Goal: Information Seeking & Learning: Learn about a topic

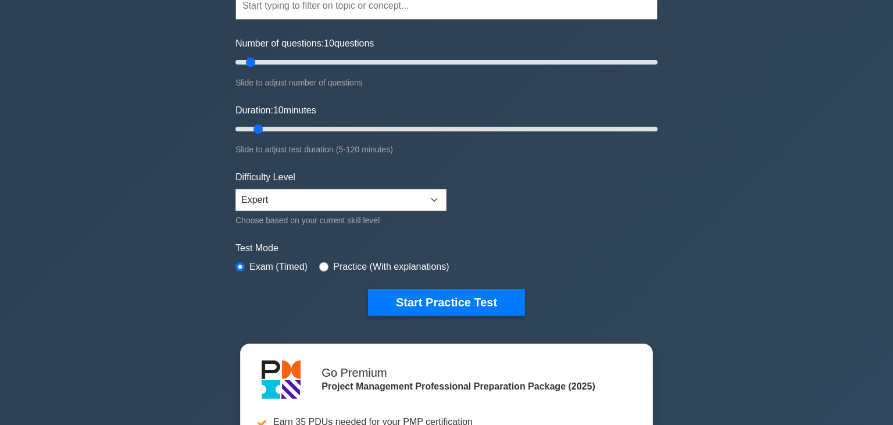
scroll to position [61, 0]
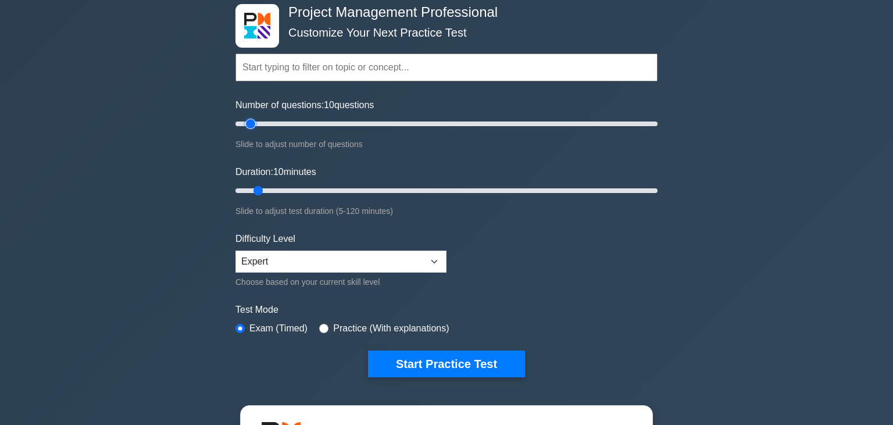
click at [249, 123] on input "Number of questions: 10 questions" at bounding box center [447, 124] width 422 height 14
drag, startPoint x: 258, startPoint y: 123, endPoint x: 291, endPoint y: 124, distance: 32.6
type input "30"
click at [291, 124] on input "Number of questions: 30 questions" at bounding box center [447, 124] width 422 height 14
click at [297, 74] on input "text" at bounding box center [447, 68] width 422 height 28
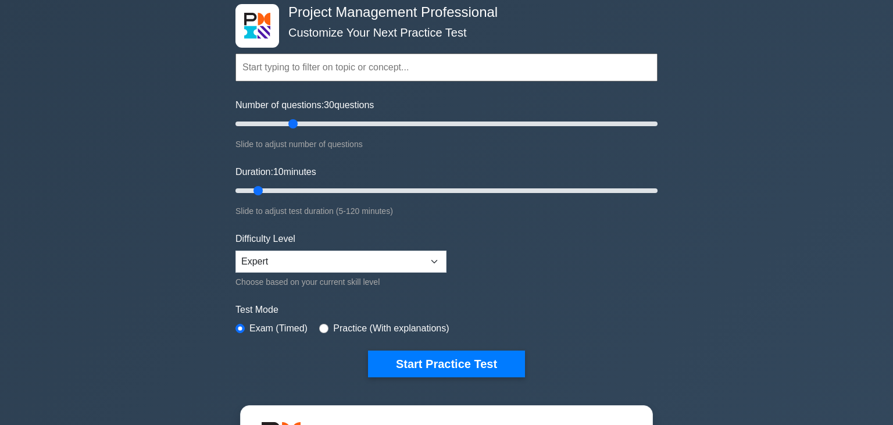
click at [297, 74] on input "text" at bounding box center [447, 68] width 422 height 28
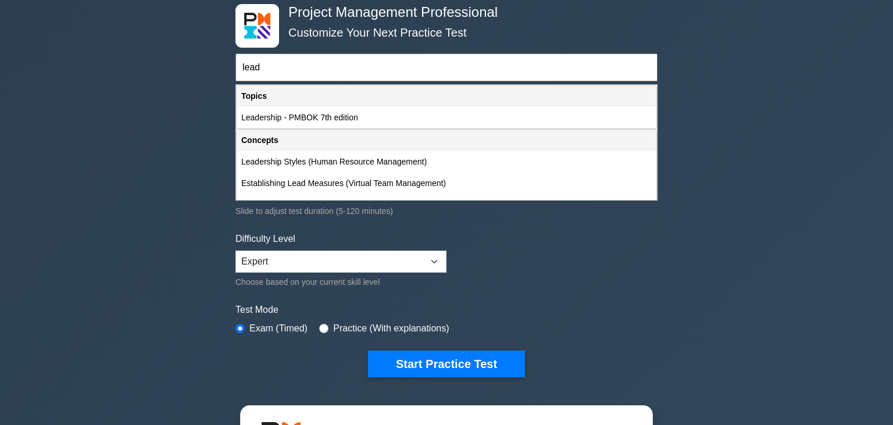
scroll to position [0, 0]
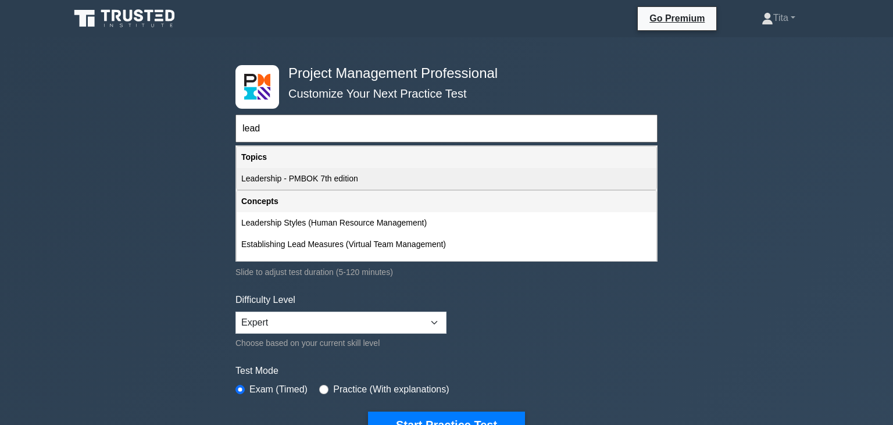
click at [287, 180] on div "Leadership - PMBOK 7th edition" at bounding box center [447, 179] width 420 height 22
type input "Leadership - PMBOK 7th edition"
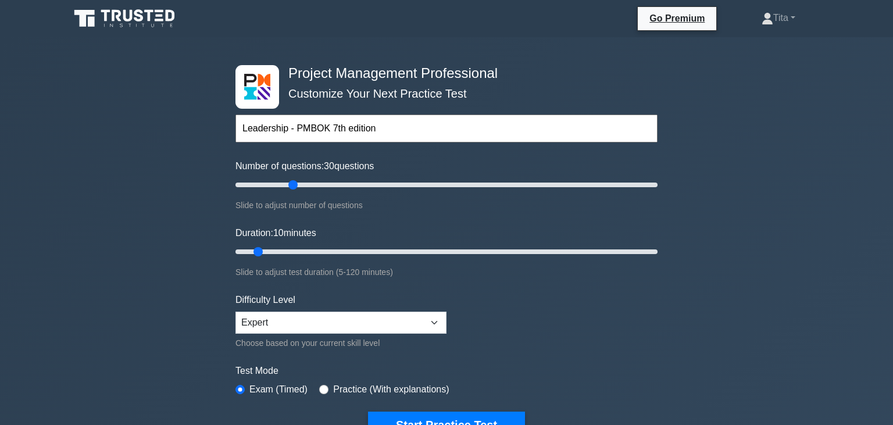
scroll to position [123, 0]
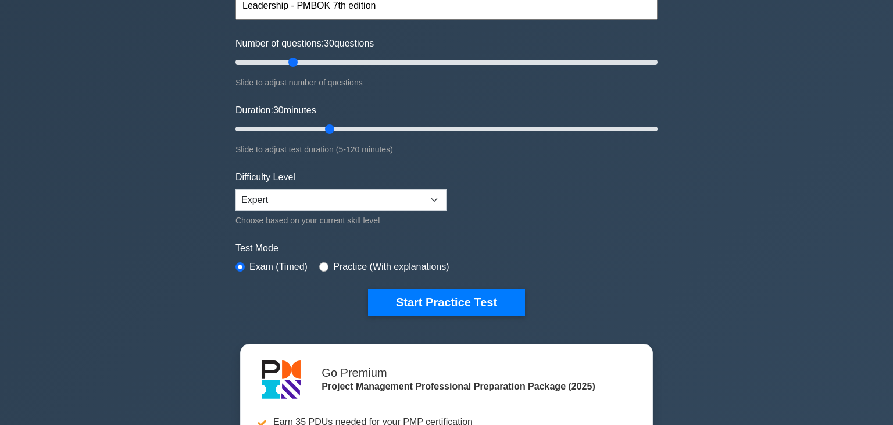
drag, startPoint x: 259, startPoint y: 127, endPoint x: 322, endPoint y: 125, distance: 62.8
type input "30"
click at [322, 125] on input "Duration: 30 minutes" at bounding box center [447, 129] width 422 height 14
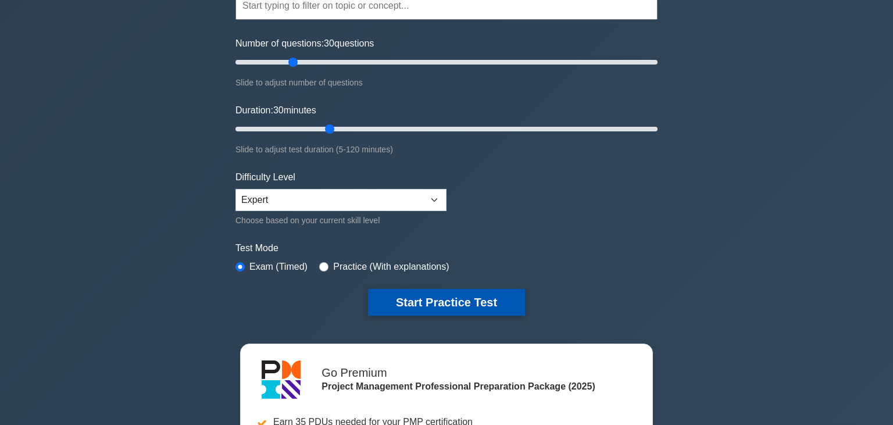
click at [465, 300] on button "Start Practice Test" at bounding box center [446, 302] width 157 height 27
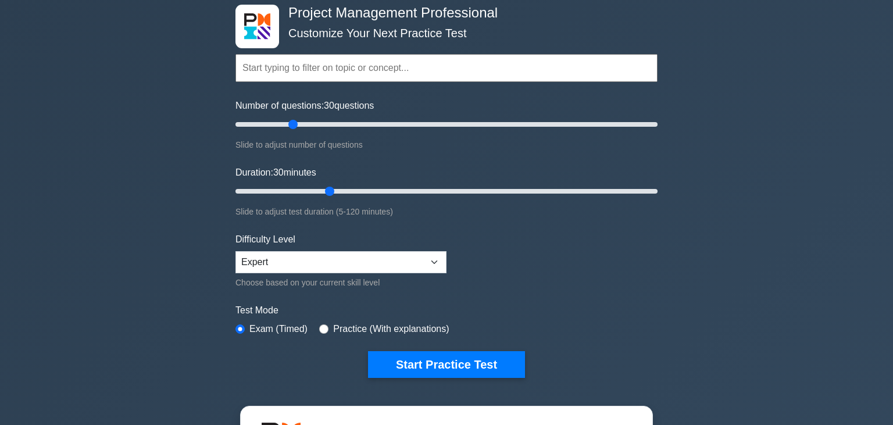
scroll to position [55, 0]
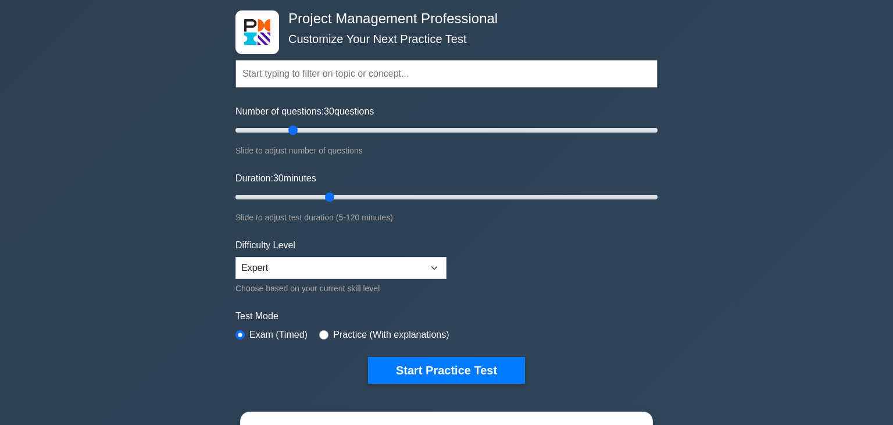
click at [383, 73] on input "text" at bounding box center [447, 74] width 422 height 28
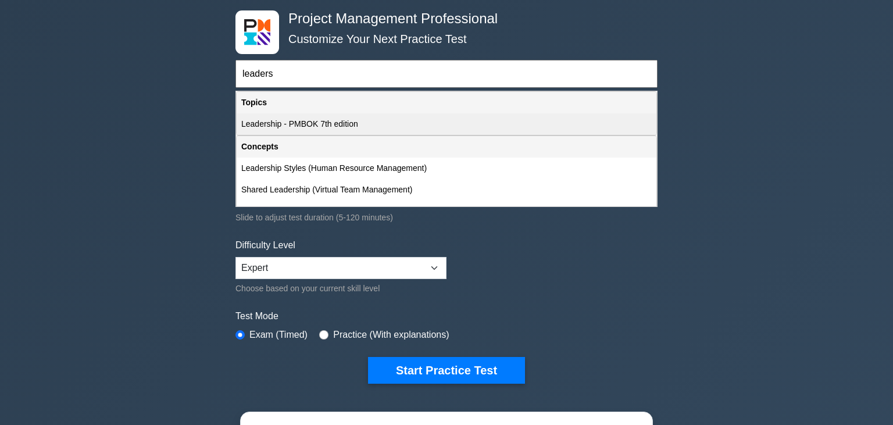
click at [313, 122] on div "Leadership - PMBOK 7th edition" at bounding box center [447, 124] width 420 height 22
type input "Leadership - PMBOK 7th edition"
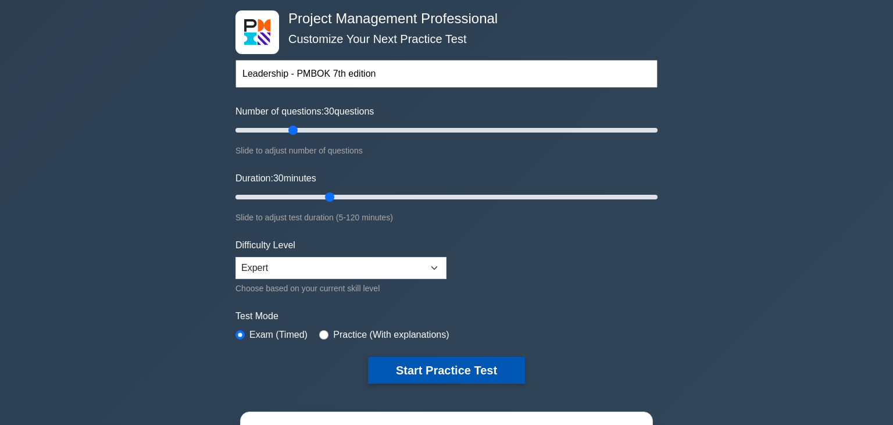
click at [447, 371] on button "Start Practice Test" at bounding box center [446, 370] width 157 height 27
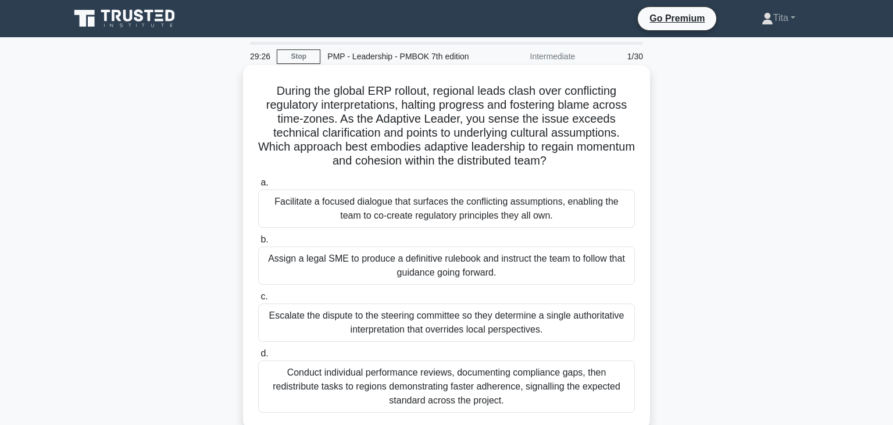
scroll to position [61, 0]
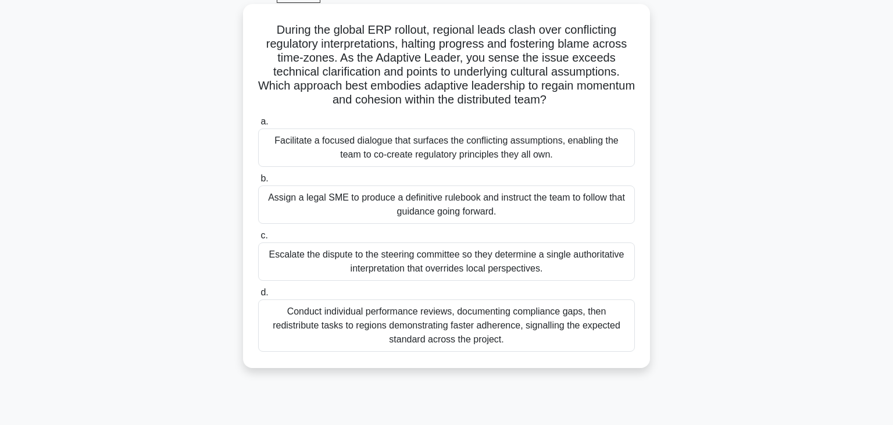
click at [364, 152] on div "Facilitate a focused dialogue that surfaces the conflicting assumptions, enabli…" at bounding box center [446, 148] width 377 height 38
click at [258, 126] on input "a. Facilitate a focused dialogue that surfaces the conflicting assumptions, ena…" at bounding box center [258, 122] width 0 height 8
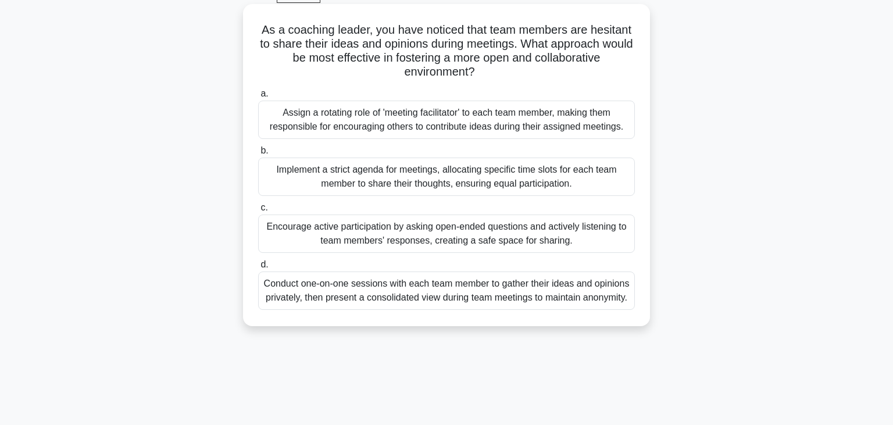
scroll to position [123, 0]
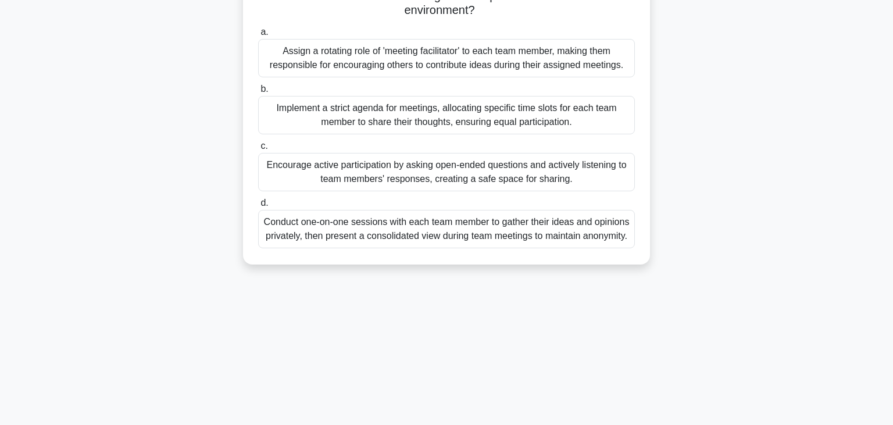
click at [441, 183] on div "Encourage active participation by asking open-ended questions and actively list…" at bounding box center [446, 172] width 377 height 38
click at [258, 150] on input "c. Encourage active participation by asking open-ended questions and actively l…" at bounding box center [258, 146] width 0 height 8
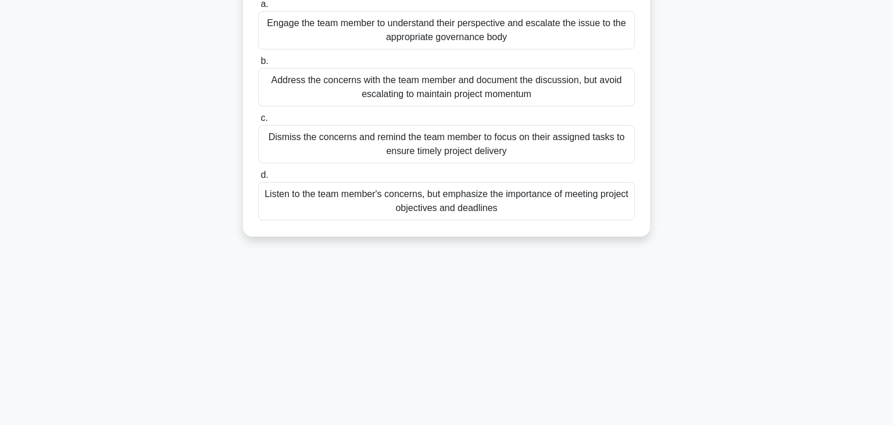
scroll to position [0, 0]
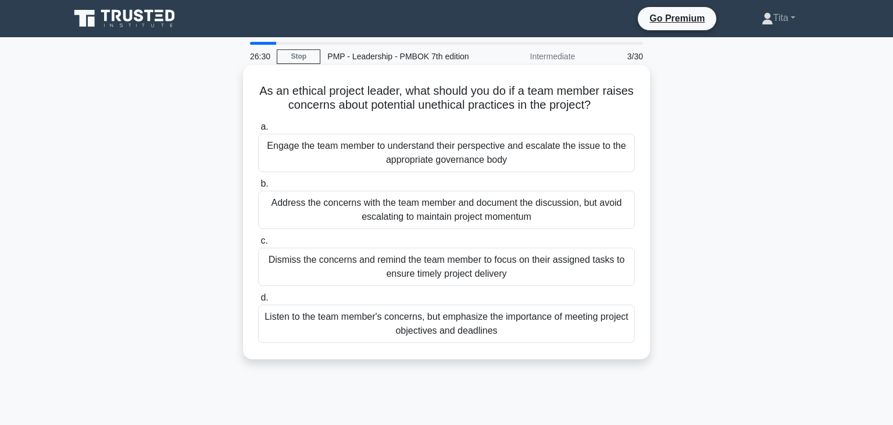
click at [503, 163] on div "Engage the team member to understand their perspective and escalate the issue t…" at bounding box center [446, 153] width 377 height 38
click at [258, 131] on input "a. Engage the team member to understand their perspective and escalate the issu…" at bounding box center [258, 127] width 0 height 8
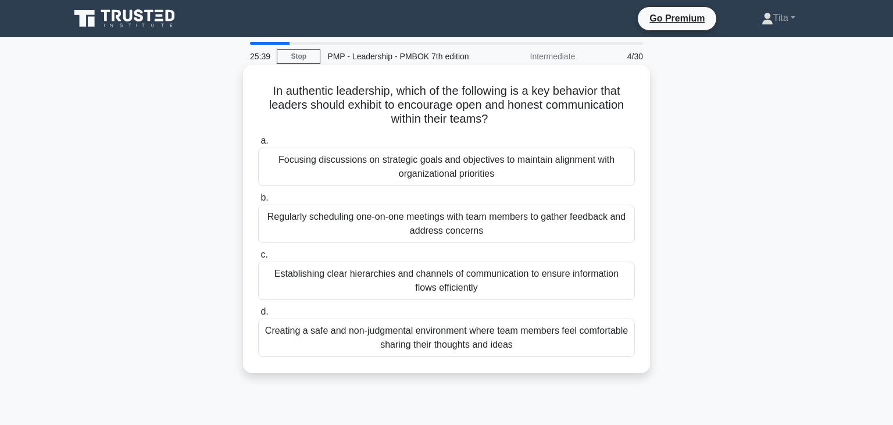
click at [581, 336] on div "Creating a safe and non-judgmental environment where team members feel comforta…" at bounding box center [446, 338] width 377 height 38
click at [258, 316] on input "d. Creating a safe and non-judgmental environment where team members feel comfo…" at bounding box center [258, 312] width 0 height 8
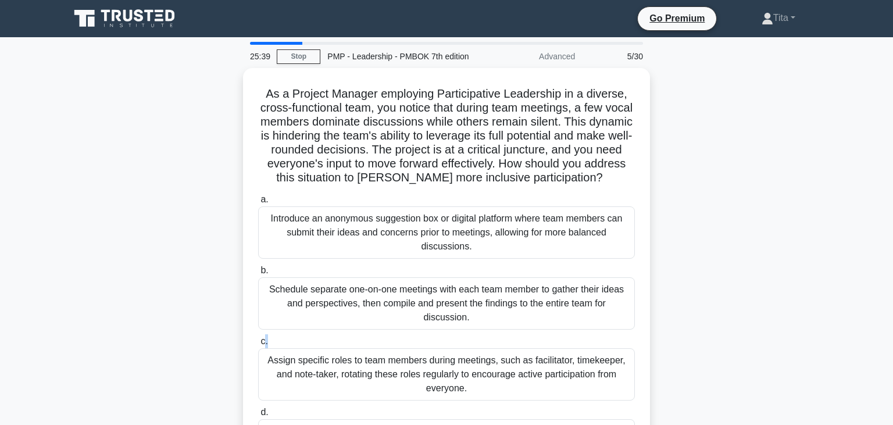
click at [581, 336] on label "c. Assign specific roles to team members during meetings, such as facilitator, …" at bounding box center [446, 367] width 377 height 66
click at [258, 338] on input "c. Assign specific roles to team members during meetings, such as facilitator, …" at bounding box center [258, 342] width 0 height 8
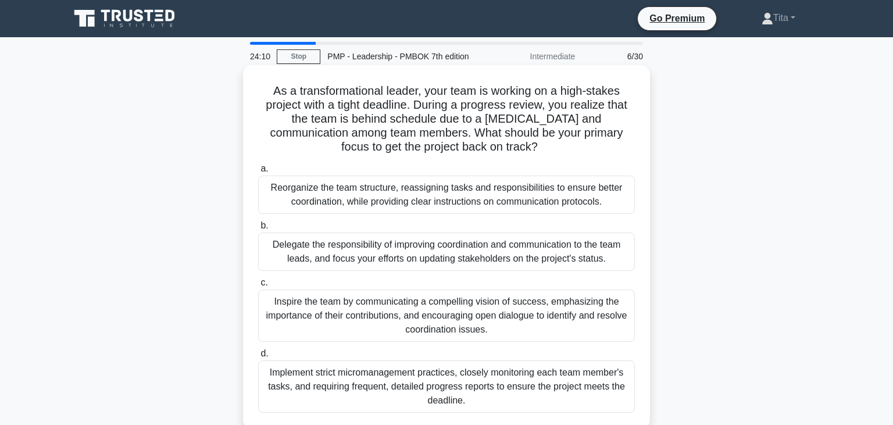
click at [424, 308] on div "Inspire the team by communicating a compelling vision of success, emphasizing t…" at bounding box center [446, 316] width 377 height 52
click at [258, 287] on input "c. Inspire the team by communicating a compelling vision of success, emphasizin…" at bounding box center [258, 283] width 0 height 8
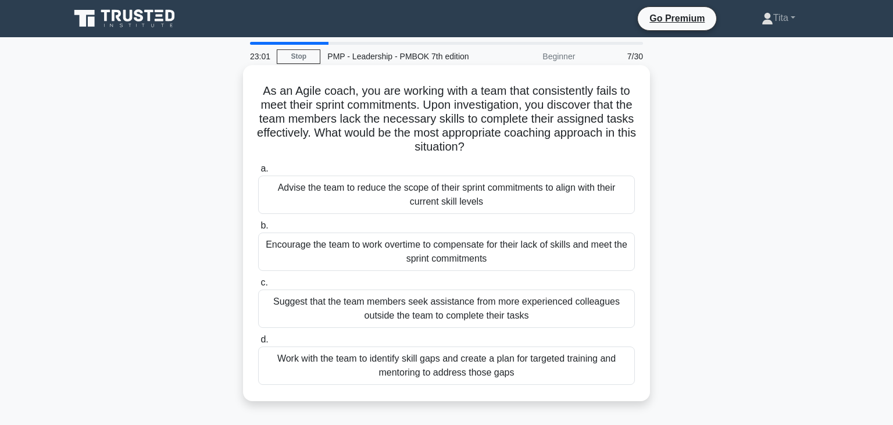
click at [537, 366] on div "Work with the team to identify skill gaps and create a plan for targeted traini…" at bounding box center [446, 366] width 377 height 38
click at [258, 344] on input "d. Work with the team to identify skill gaps and create a plan for targeted tra…" at bounding box center [258, 340] width 0 height 8
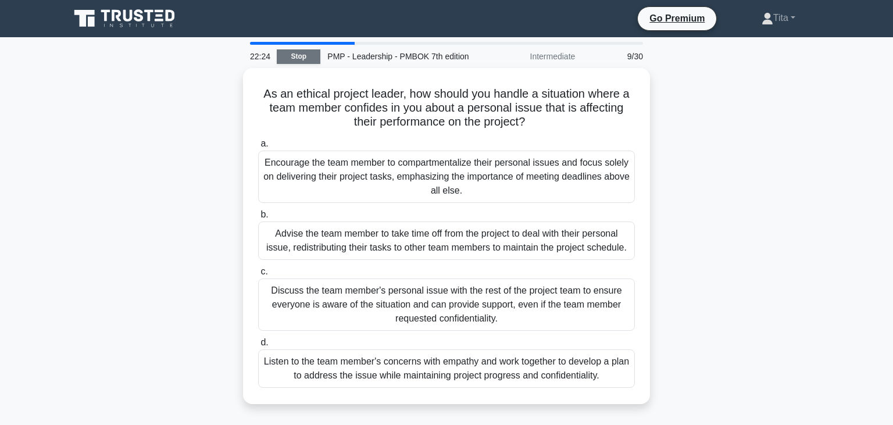
click at [301, 55] on link "Stop" at bounding box center [299, 56] width 44 height 15
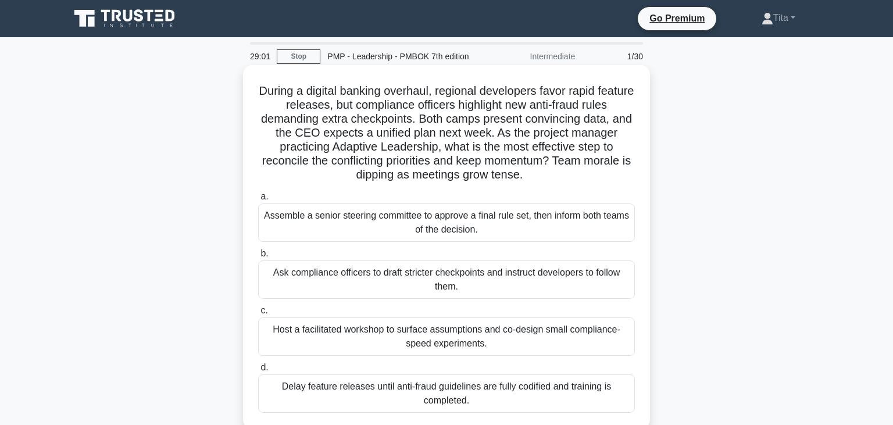
click at [393, 341] on div "Host a facilitated workshop to surface assumptions and co-design small complian…" at bounding box center [446, 337] width 377 height 38
click at [258, 315] on input "c. Host a facilitated workshop to surface assumptions and co-design small compl…" at bounding box center [258, 311] width 0 height 8
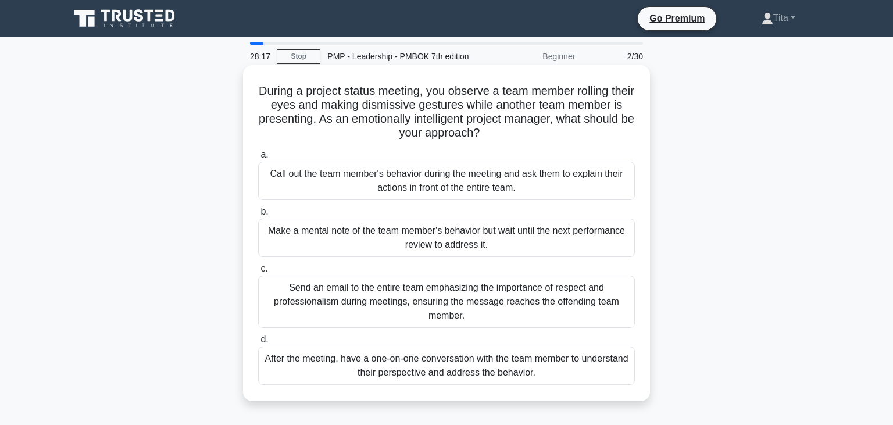
click at [422, 369] on div "After the meeting, have a one-on-one conversation with the team member to under…" at bounding box center [446, 366] width 377 height 38
click at [258, 344] on input "d. After the meeting, have a one-on-one conversation with the team member to un…" at bounding box center [258, 340] width 0 height 8
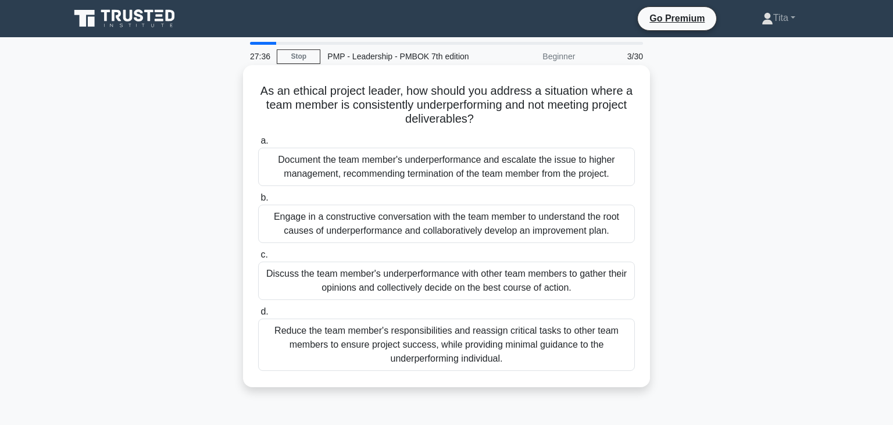
click at [485, 223] on div "Engage in a constructive conversation with the team member to understand the ro…" at bounding box center [446, 224] width 377 height 38
click at [258, 202] on input "b. Engage in a constructive conversation with the team member to understand the…" at bounding box center [258, 198] width 0 height 8
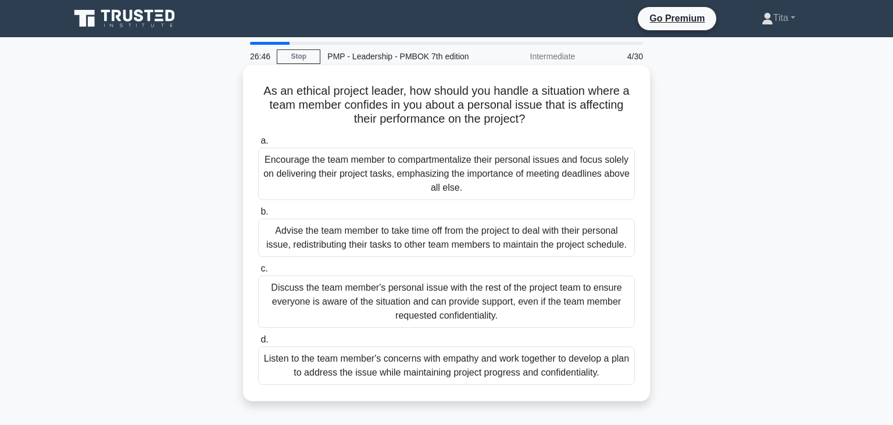
click at [380, 373] on div "Listen to the team member's concerns with empathy and work together to develop …" at bounding box center [446, 366] width 377 height 38
click at [258, 344] on input "d. Listen to the team member's concerns with empathy and work together to devel…" at bounding box center [258, 340] width 0 height 8
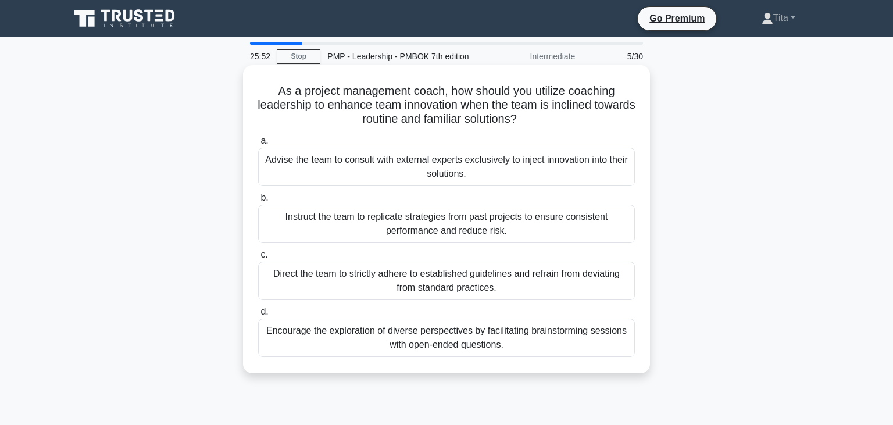
click at [436, 341] on div "Encourage the exploration of diverse perspectives by facilitating brainstorming…" at bounding box center [446, 338] width 377 height 38
click at [258, 316] on input "d. Encourage the exploration of diverse perspectives by facilitating brainstorm…" at bounding box center [258, 312] width 0 height 8
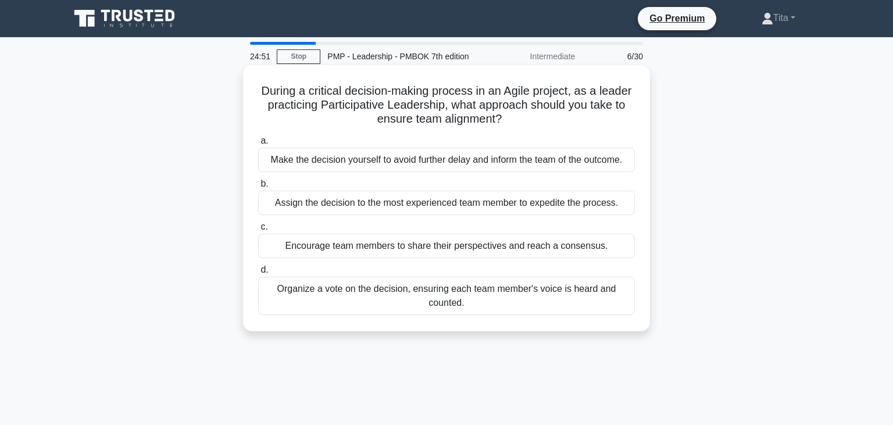
click at [470, 295] on div "Organize a vote on the decision, ensuring each team member's voice is heard and…" at bounding box center [446, 296] width 377 height 38
click at [258, 274] on input "d. Organize a vote on the decision, ensuring each team member's voice is heard …" at bounding box center [258, 270] width 0 height 8
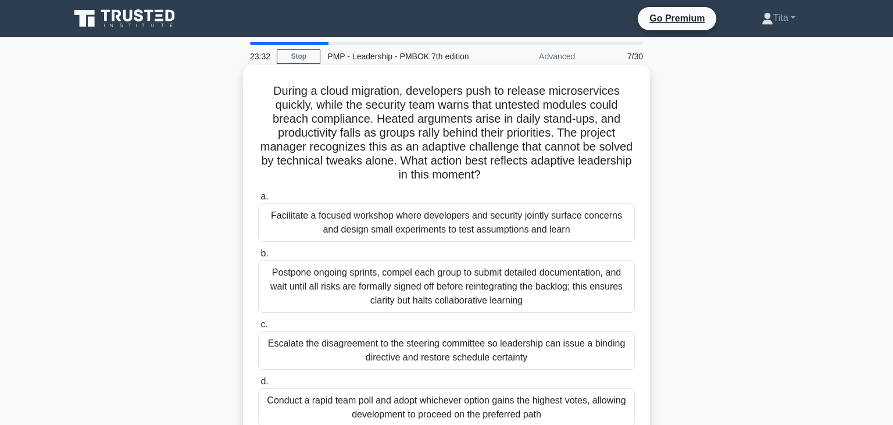
click at [454, 226] on div "Facilitate a focused workshop where developers and security jointly surface con…" at bounding box center [446, 223] width 377 height 38
click at [258, 201] on input "a. Facilitate a focused workshop where developers and security jointly surface …" at bounding box center [258, 197] width 0 height 8
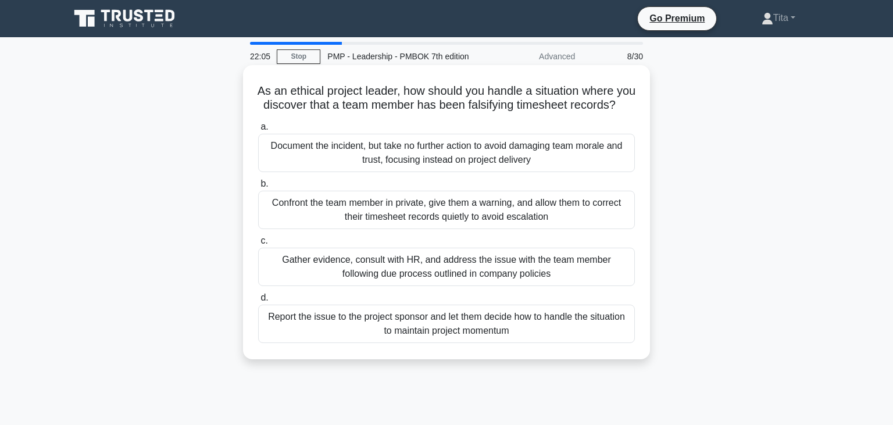
click at [448, 268] on div "Gather evidence, consult with HR, and address the issue with the team member fo…" at bounding box center [446, 267] width 377 height 38
click at [258, 245] on input "c. Gather evidence, consult with HR, and address the issue with the team member…" at bounding box center [258, 241] width 0 height 8
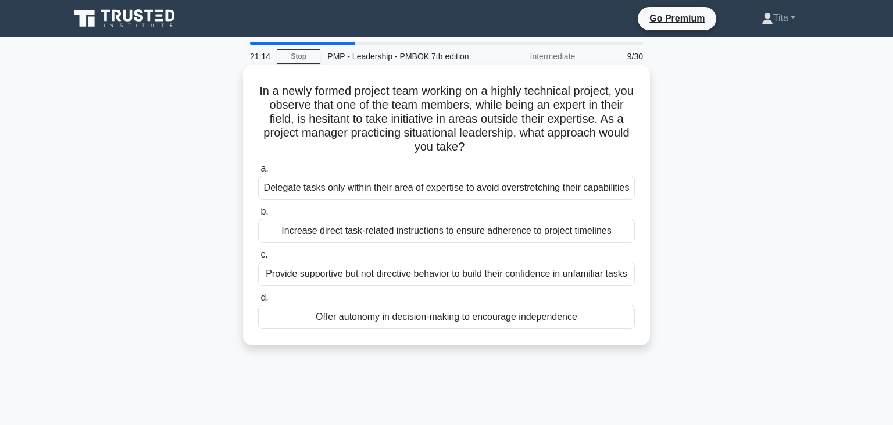
click at [448, 276] on div "Provide supportive but not directive behavior to build their confidence in unfa…" at bounding box center [446, 274] width 377 height 24
click at [258, 259] on input "c. Provide supportive but not directive behavior to build their confidence in u…" at bounding box center [258, 255] width 0 height 8
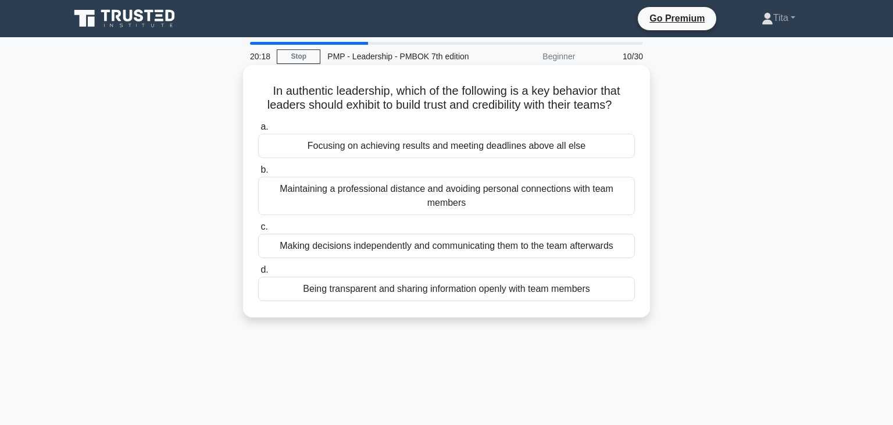
click at [463, 293] on div "Being transparent and sharing information openly with team members" at bounding box center [446, 289] width 377 height 24
click at [258, 274] on input "d. Being transparent and sharing information openly with team members" at bounding box center [258, 270] width 0 height 8
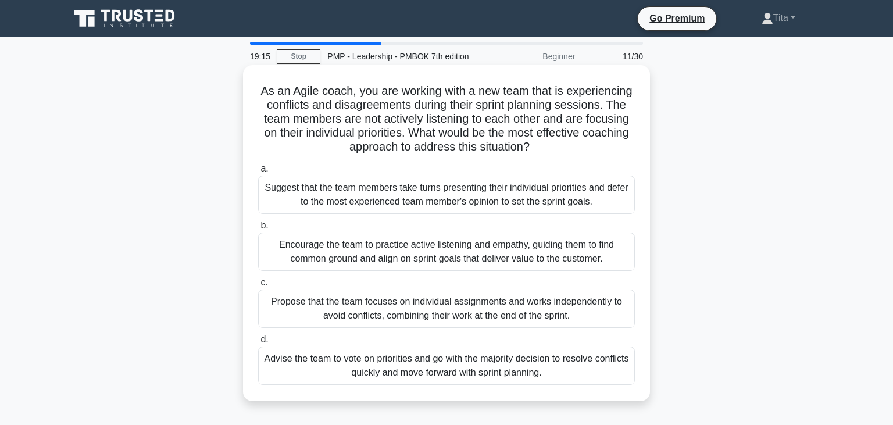
click at [469, 241] on div "Encourage the team to practice active listening and empathy, guiding them to fi…" at bounding box center [446, 252] width 377 height 38
click at [258, 230] on input "b. Encourage the team to practice active listening and empathy, guiding them to…" at bounding box center [258, 226] width 0 height 8
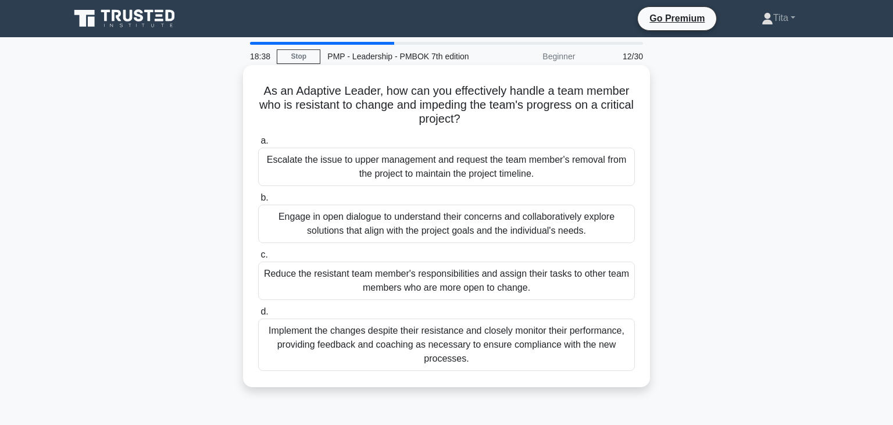
click at [462, 227] on div "Engage in open dialogue to understand their concerns and collaboratively explor…" at bounding box center [446, 224] width 377 height 38
click at [258, 202] on input "b. Engage in open dialogue to understand their concerns and collaboratively exp…" at bounding box center [258, 198] width 0 height 8
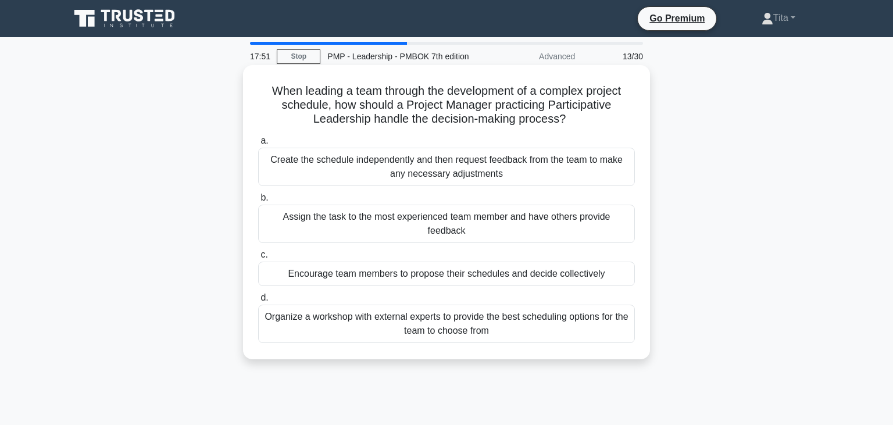
click at [445, 263] on div "Encourage team members to propose their schedules and decide collectively" at bounding box center [446, 274] width 377 height 24
click at [258, 259] on input "c. Encourage team members to propose their schedules and decide collectively" at bounding box center [258, 255] width 0 height 8
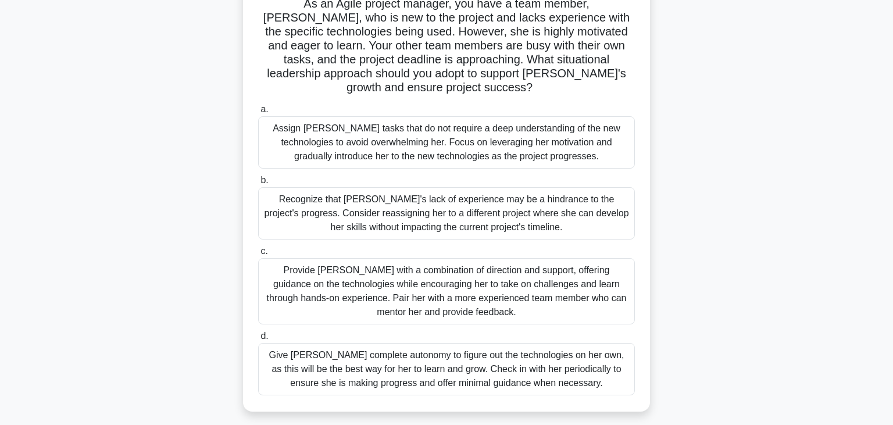
scroll to position [91, 0]
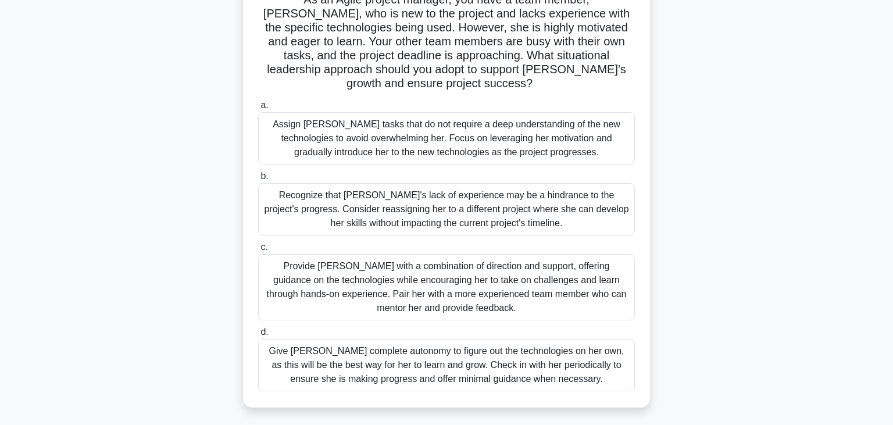
click at [518, 273] on div "Provide [PERSON_NAME] with a combination of direction and support, offering gui…" at bounding box center [446, 287] width 377 height 66
click at [258, 251] on input "c. Provide [PERSON_NAME] with a combination of direction and support, offering …" at bounding box center [258, 248] width 0 height 8
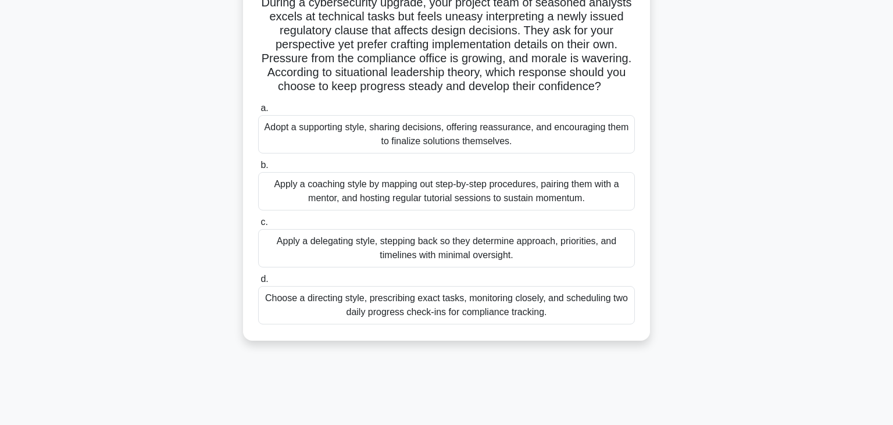
scroll to position [0, 0]
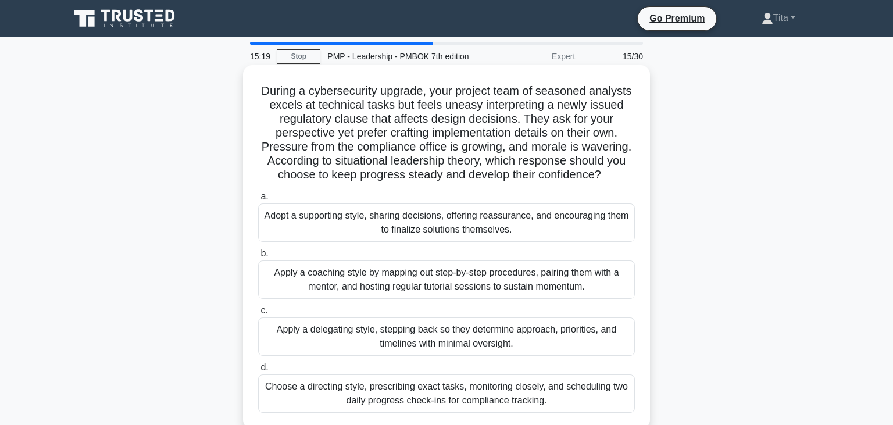
click at [385, 401] on div "Choose a directing style, prescribing exact tasks, monitoring closely, and sche…" at bounding box center [446, 394] width 377 height 38
click at [258, 372] on input "d. Choose a directing style, prescribing exact tasks, monitoring closely, and s…" at bounding box center [258, 368] width 0 height 8
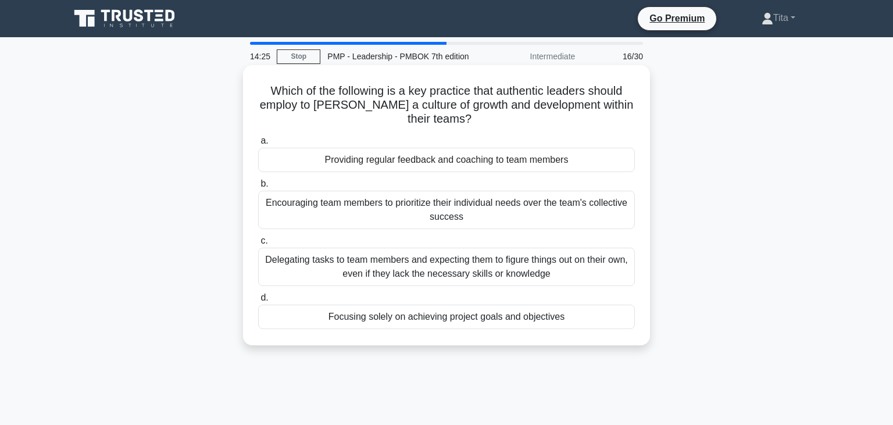
click at [358, 161] on div "Providing regular feedback and coaching to team members" at bounding box center [446, 160] width 377 height 24
click at [258, 145] on input "a. Providing regular feedback and coaching to team members" at bounding box center [258, 141] width 0 height 8
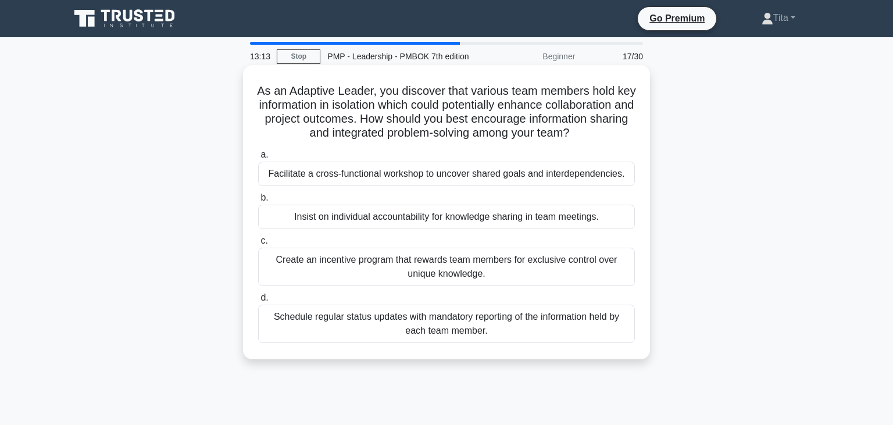
click at [371, 176] on div "Facilitate a cross-functional workshop to uncover shared goals and interdepende…" at bounding box center [446, 174] width 377 height 24
click at [258, 159] on input "a. Facilitate a cross-functional workshop to uncover shared goals and interdepe…" at bounding box center [258, 155] width 0 height 8
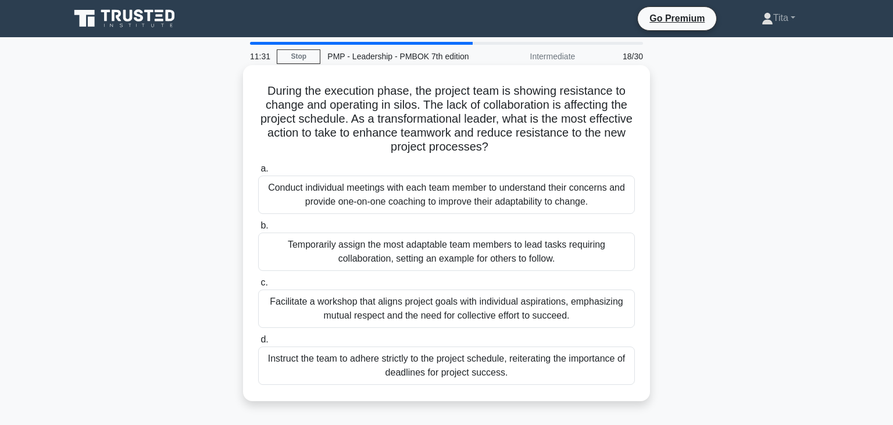
click at [380, 307] on div "Facilitate a workshop that aligns project goals with individual aspirations, em…" at bounding box center [446, 309] width 377 height 38
click at [258, 287] on input "c. Facilitate a workshop that aligns project goals with individual aspirations,…" at bounding box center [258, 283] width 0 height 8
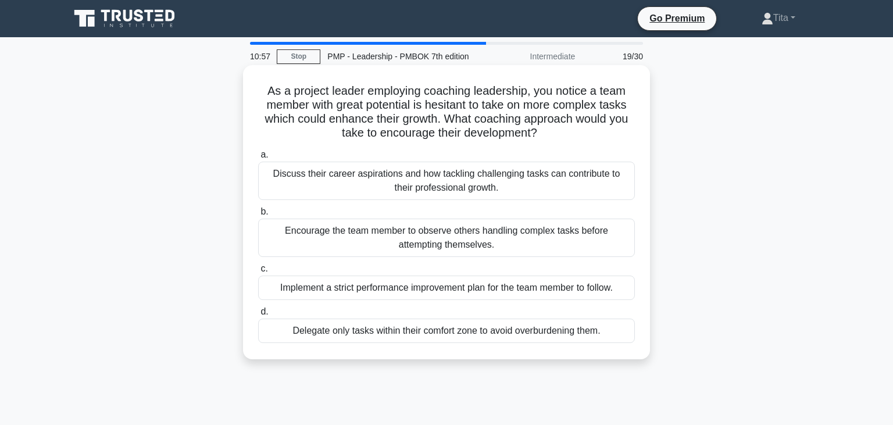
click at [422, 178] on div "Discuss their career aspirations and how tackling challenging tasks can contrib…" at bounding box center [446, 181] width 377 height 38
click at [258, 159] on input "a. Discuss their career aspirations and how tackling challenging tasks can cont…" at bounding box center [258, 155] width 0 height 8
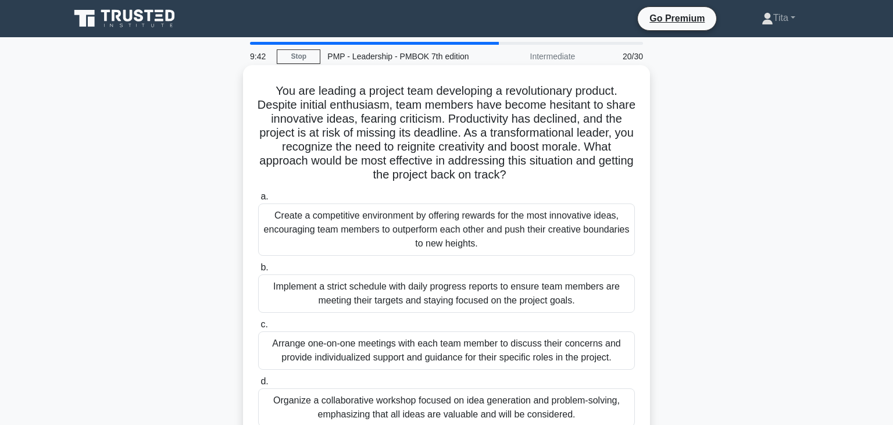
click at [372, 347] on div "Arrange one-on-one meetings with each team member to discuss their concerns and…" at bounding box center [446, 350] width 377 height 38
click at [258, 329] on input "c. Arrange one-on-one meetings with each team member to discuss their concerns …" at bounding box center [258, 325] width 0 height 8
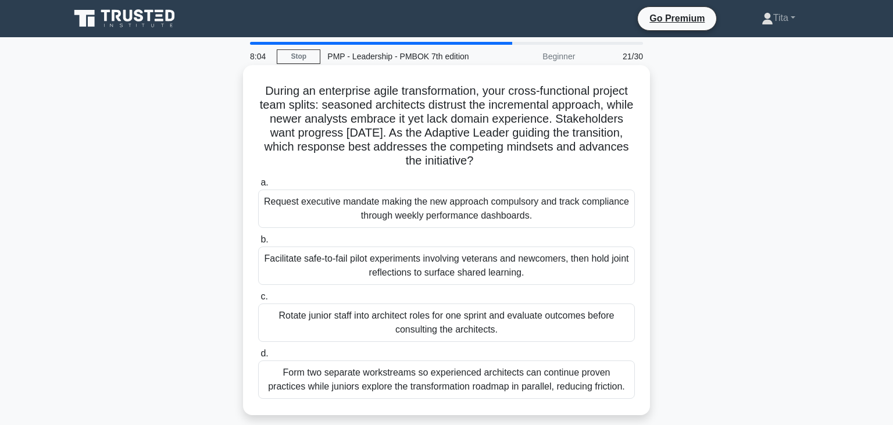
click at [354, 380] on div "Form two separate workstreams so experienced architects can continue proven pra…" at bounding box center [446, 380] width 377 height 38
click at [258, 358] on input "d. Form two separate workstreams so experienced architects can continue proven …" at bounding box center [258, 354] width 0 height 8
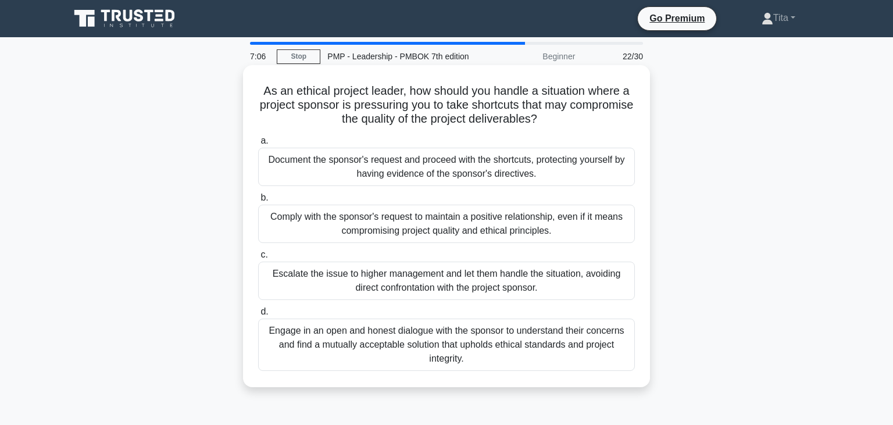
click at [452, 347] on div "Engage in an open and honest dialogue with the sponsor to understand their conc…" at bounding box center [446, 345] width 377 height 52
click at [258, 316] on input "d. Engage in an open and honest dialogue with the sponsor to understand their c…" at bounding box center [258, 312] width 0 height 8
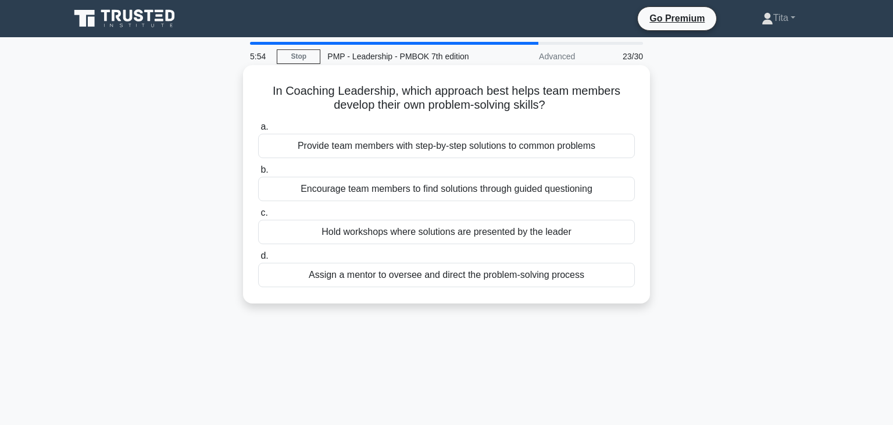
click at [408, 280] on div "Assign a mentor to oversee and direct the problem-solving process" at bounding box center [446, 275] width 377 height 24
click at [258, 260] on input "d. Assign a mentor to oversee and direct the problem-solving process" at bounding box center [258, 256] width 0 height 8
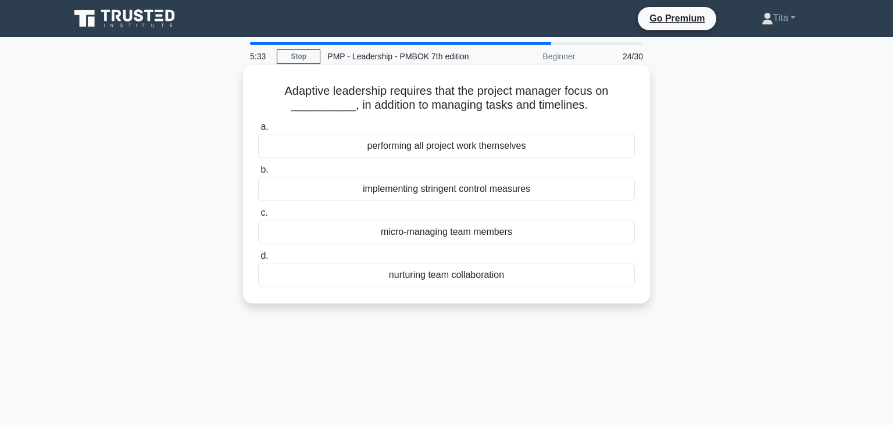
click at [409, 272] on div "nurturing team collaboration" at bounding box center [446, 275] width 377 height 24
click at [258, 260] on input "d. nurturing team collaboration" at bounding box center [258, 256] width 0 height 8
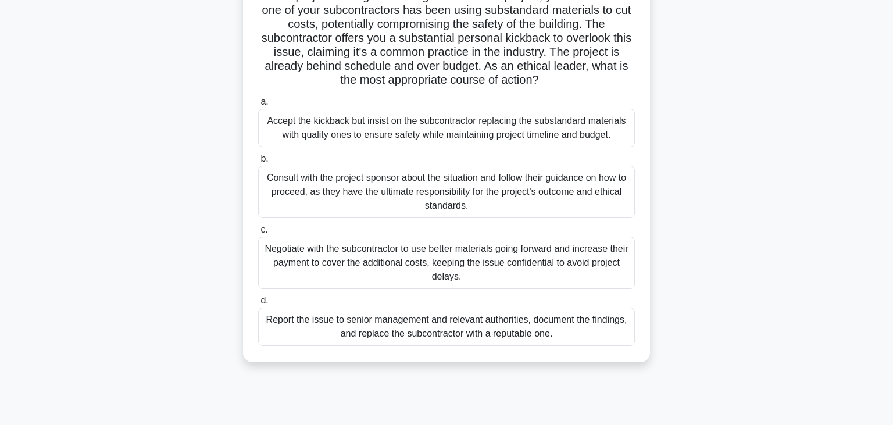
scroll to position [99, 0]
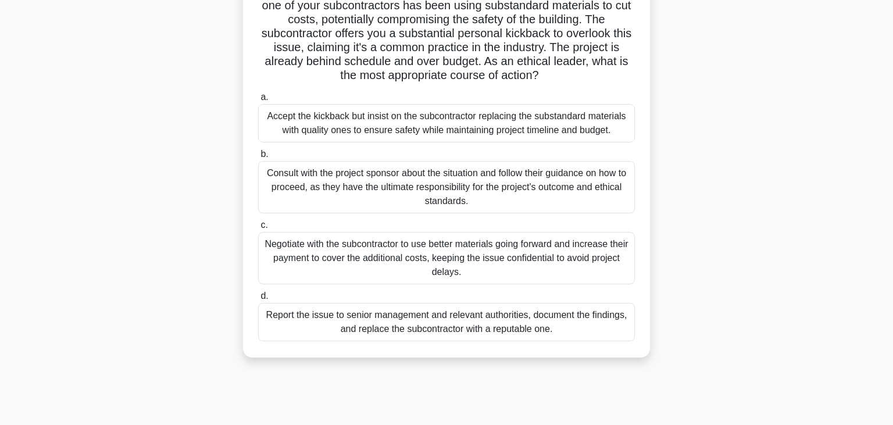
click at [533, 328] on div "Report the issue to senior management and relevant authorities, document the fi…" at bounding box center [446, 322] width 377 height 38
click at [258, 300] on input "d. Report the issue to senior management and relevant authorities, document the…" at bounding box center [258, 297] width 0 height 8
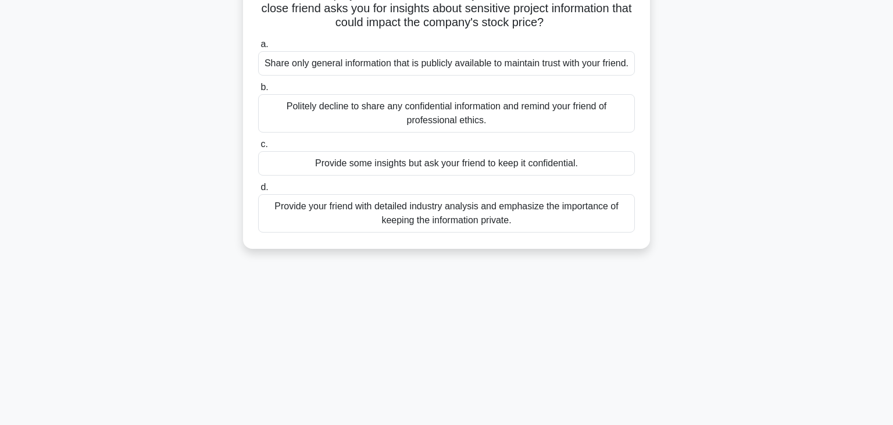
scroll to position [0, 0]
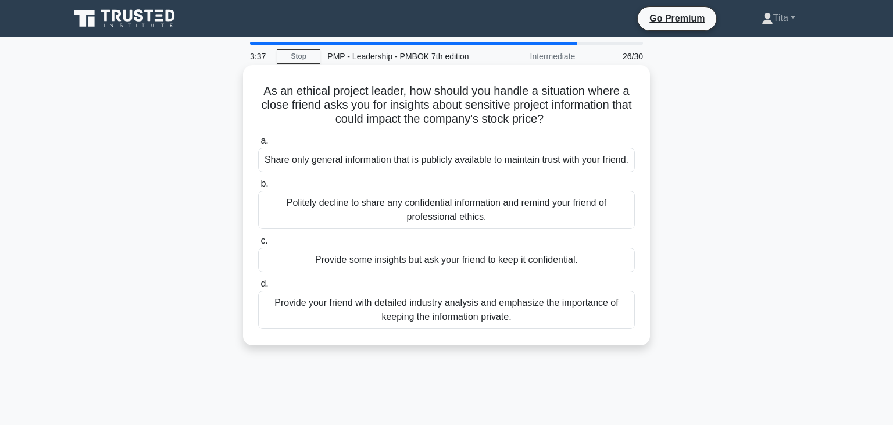
click at [439, 222] on div "Politely decline to share any confidential information and remind your friend o…" at bounding box center [446, 210] width 377 height 38
click at [258, 188] on input "b. Politely decline to share any confidential information and remind your frien…" at bounding box center [258, 184] width 0 height 8
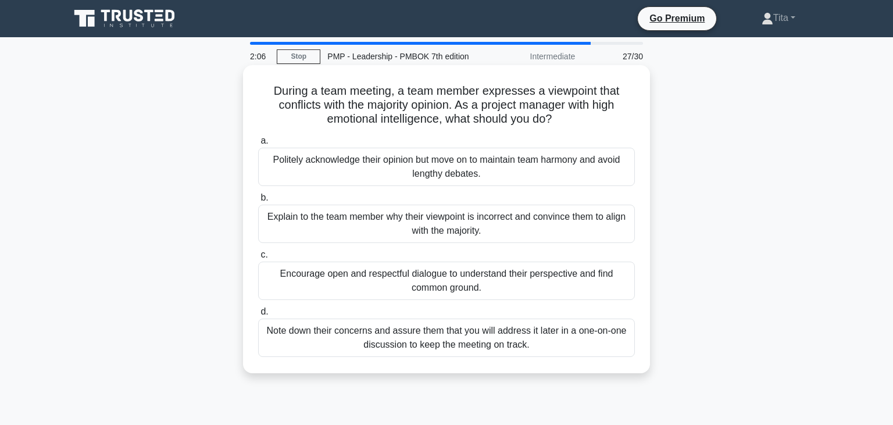
click at [492, 280] on div "Encourage open and respectful dialogue to understand their perspective and find…" at bounding box center [446, 281] width 377 height 38
click at [258, 259] on input "c. Encourage open and respectful dialogue to understand their perspective and f…" at bounding box center [258, 255] width 0 height 8
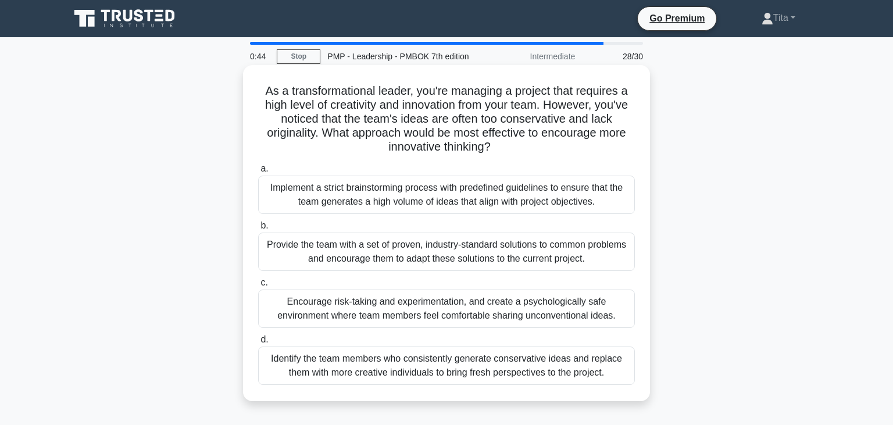
click at [453, 313] on div "Encourage risk-taking and experimentation, and create a psychologically safe en…" at bounding box center [446, 309] width 377 height 38
click at [258, 287] on input "c. Encourage risk-taking and experimentation, and create a psychologically safe…" at bounding box center [258, 283] width 0 height 8
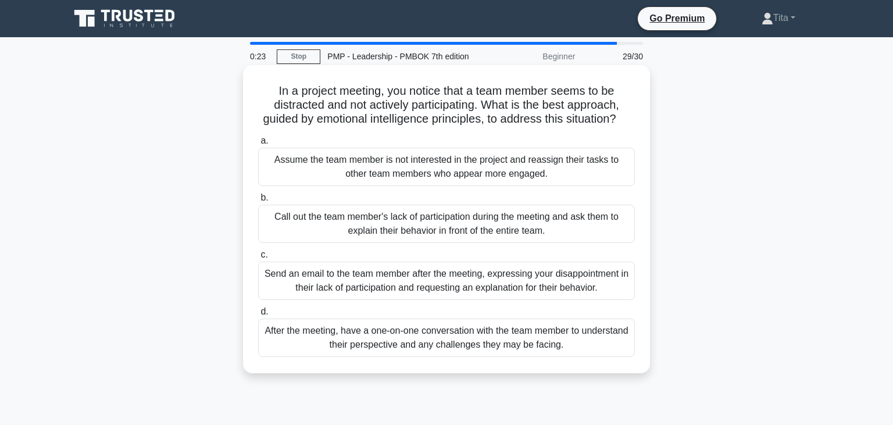
click at [452, 334] on div "After the meeting, have a one-on-one conversation with the team member to under…" at bounding box center [446, 338] width 377 height 38
click at [258, 316] on input "d. After the meeting, have a one-on-one conversation with the team member to un…" at bounding box center [258, 312] width 0 height 8
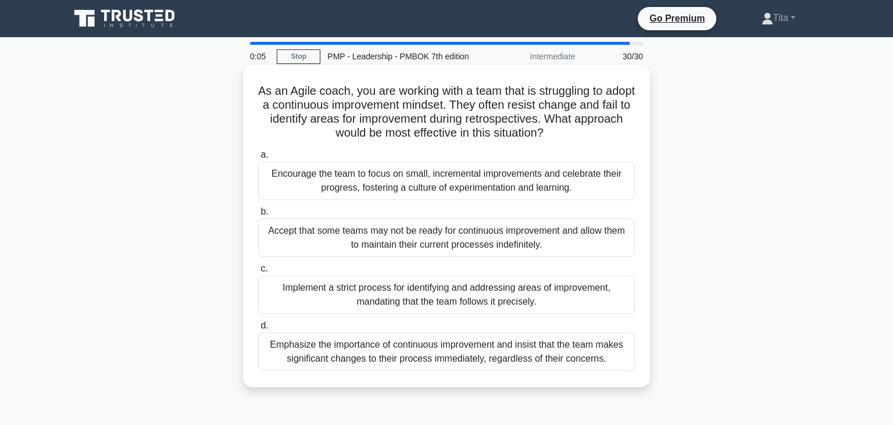
click at [334, 350] on div "Emphasize the importance of continuous improvement and insist that the team mak…" at bounding box center [446, 352] width 377 height 38
click at [258, 330] on input "d. Emphasize the importance of continuous improvement and insist that the team …" at bounding box center [258, 326] width 0 height 8
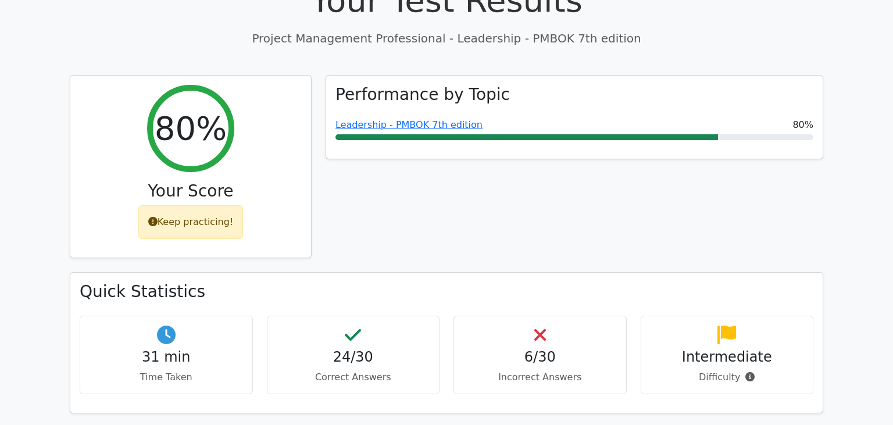
scroll to position [451, 0]
